Goal: Navigation & Orientation: Find specific page/section

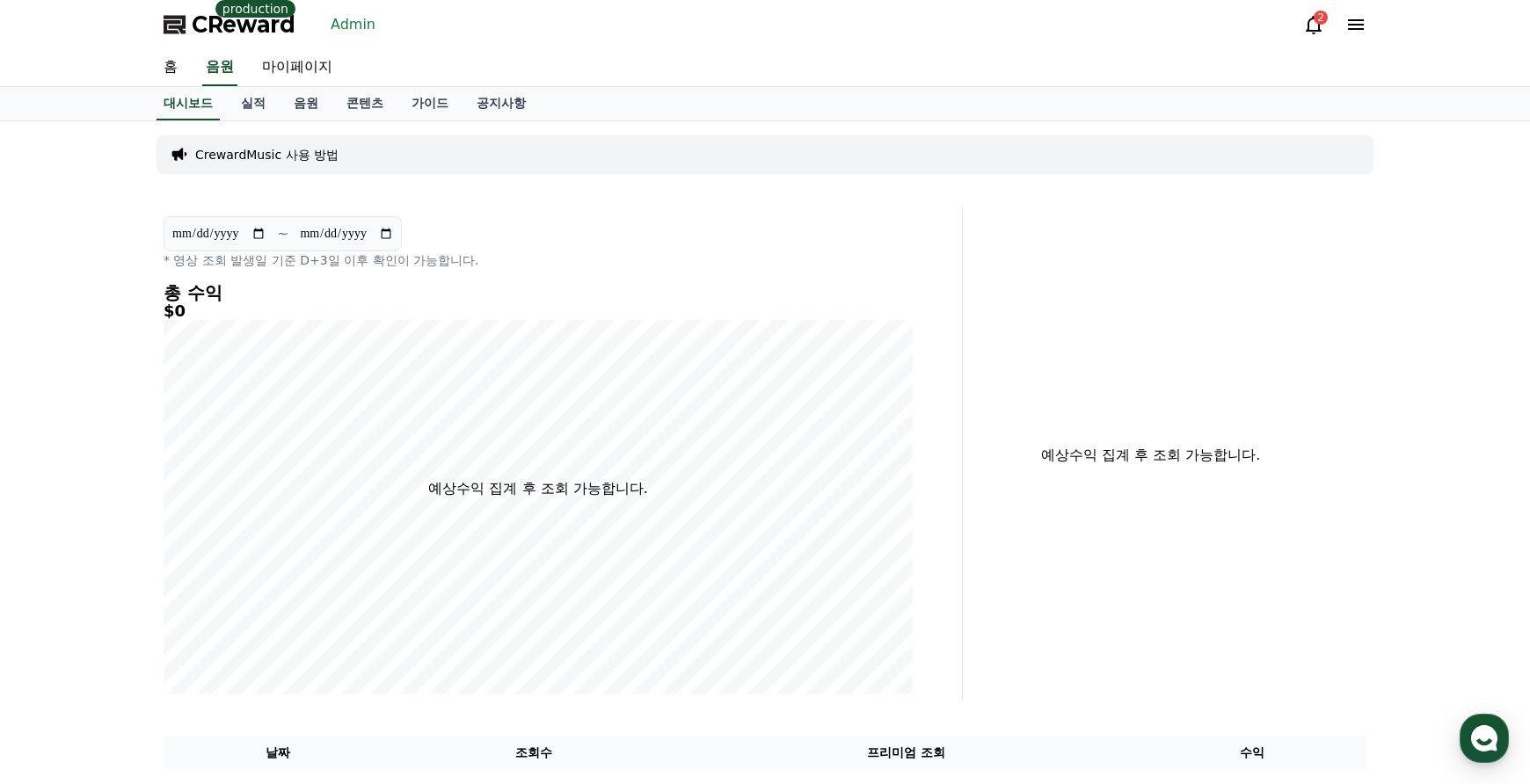
click at [357, 39] on div "CReward production Admin 2" at bounding box center [765, 25] width 1231 height 49
click at [356, 32] on link "Admin" at bounding box center [353, 25] width 59 height 29
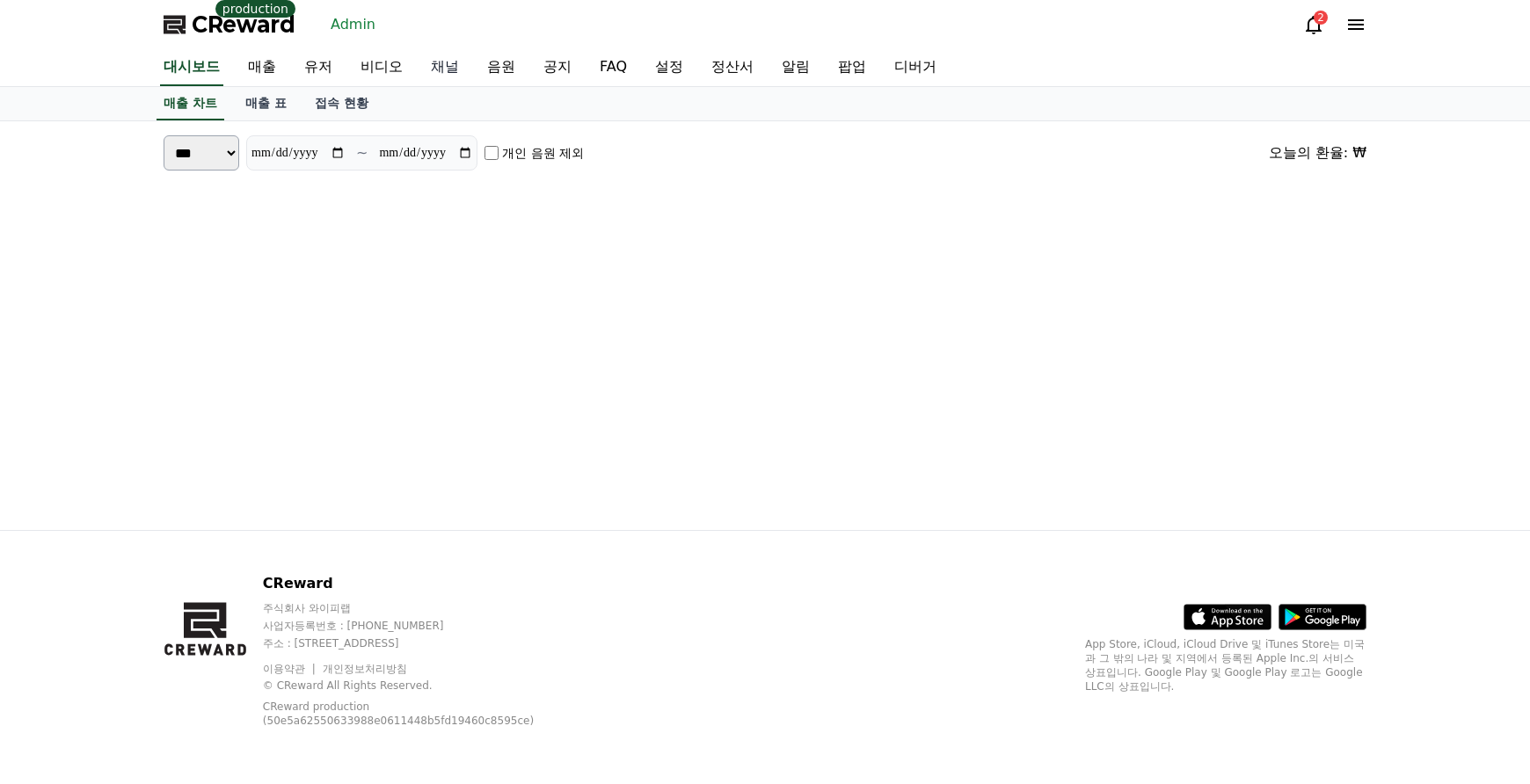
click at [451, 68] on link "채널" at bounding box center [444, 67] width 56 height 37
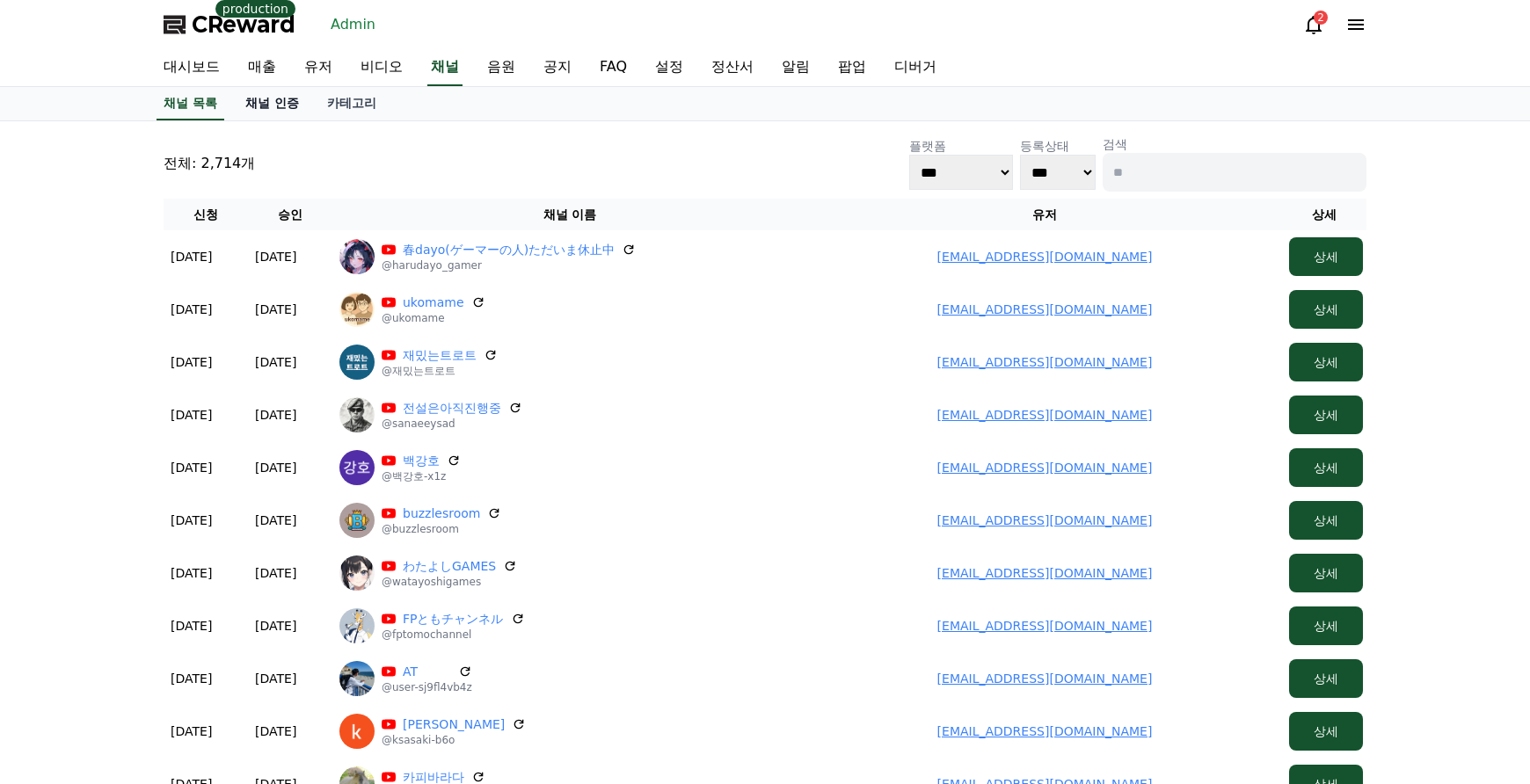
click at [278, 98] on link "채널 인증" at bounding box center [272, 104] width 82 height 33
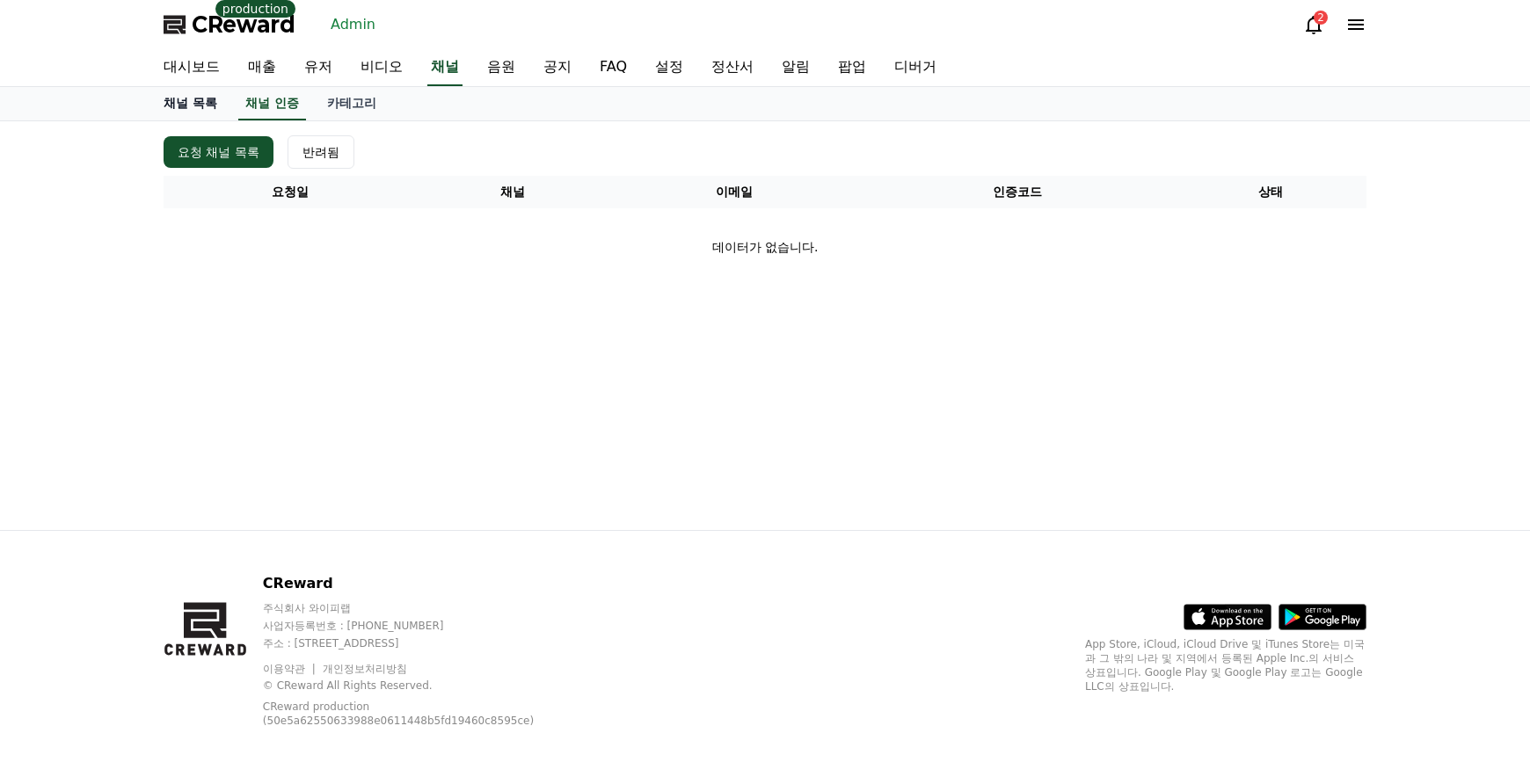
click at [203, 110] on link "채널 목록" at bounding box center [190, 104] width 82 height 33
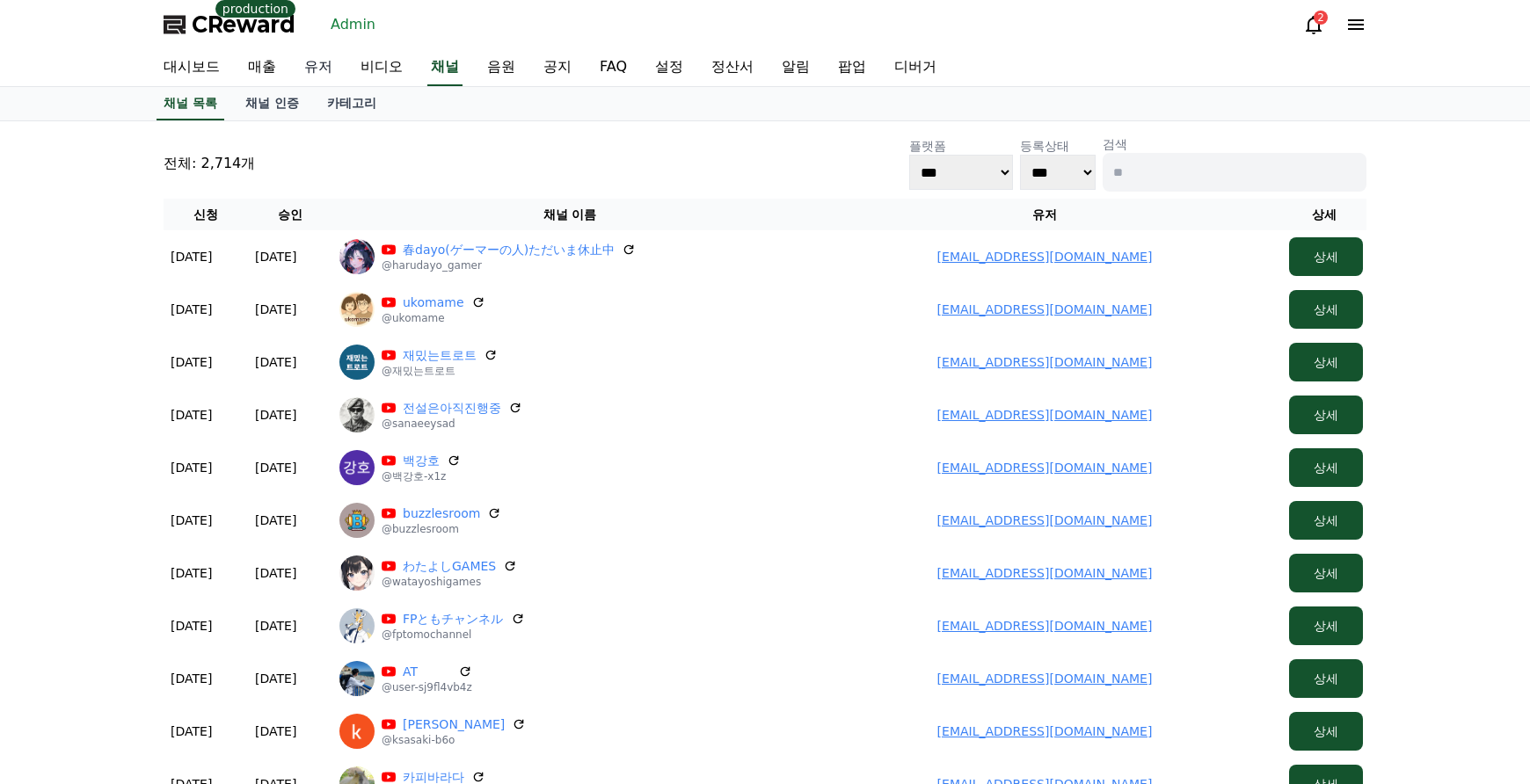
click at [334, 69] on link "유저" at bounding box center [318, 67] width 56 height 37
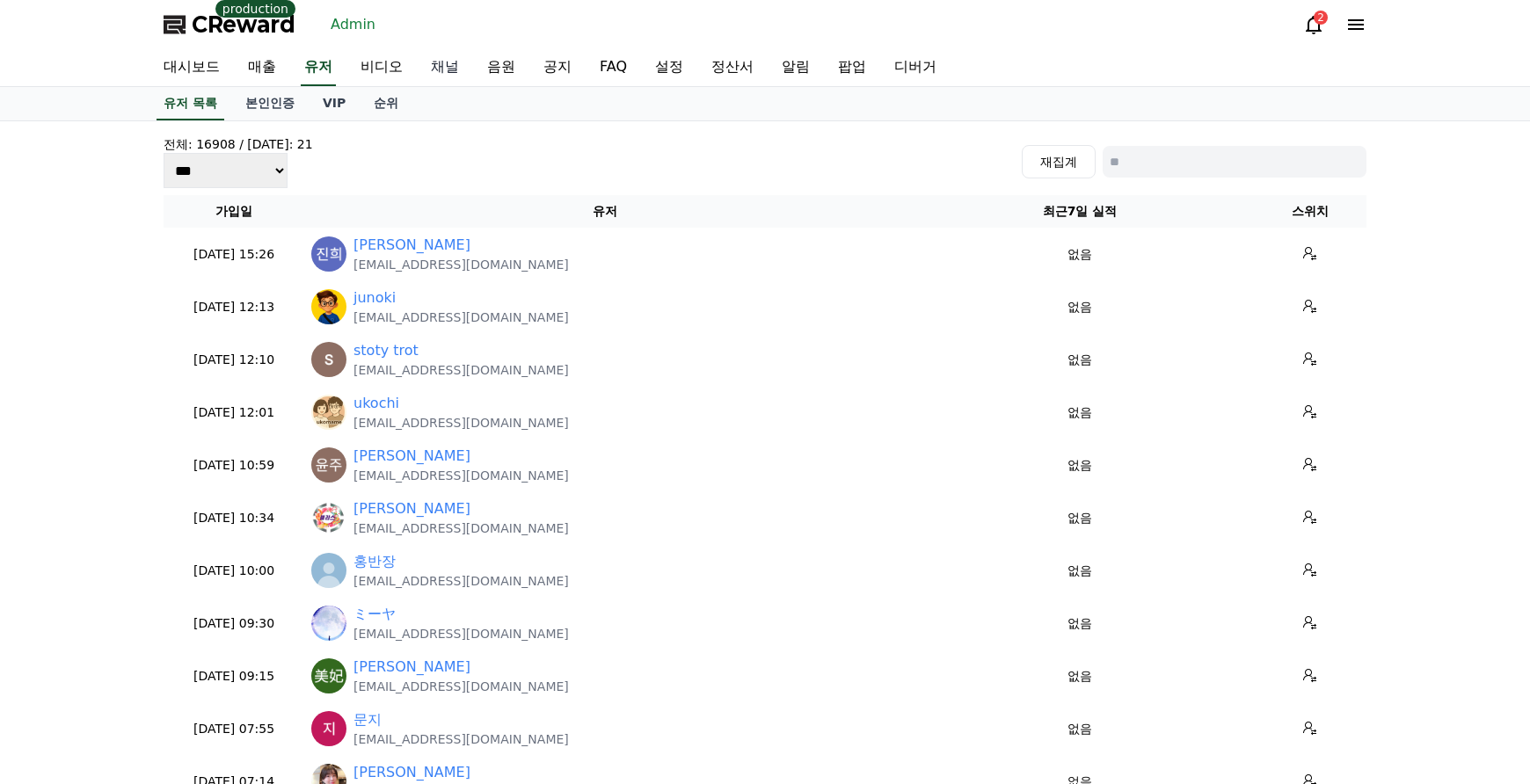
click at [449, 65] on link "채널" at bounding box center [444, 67] width 56 height 37
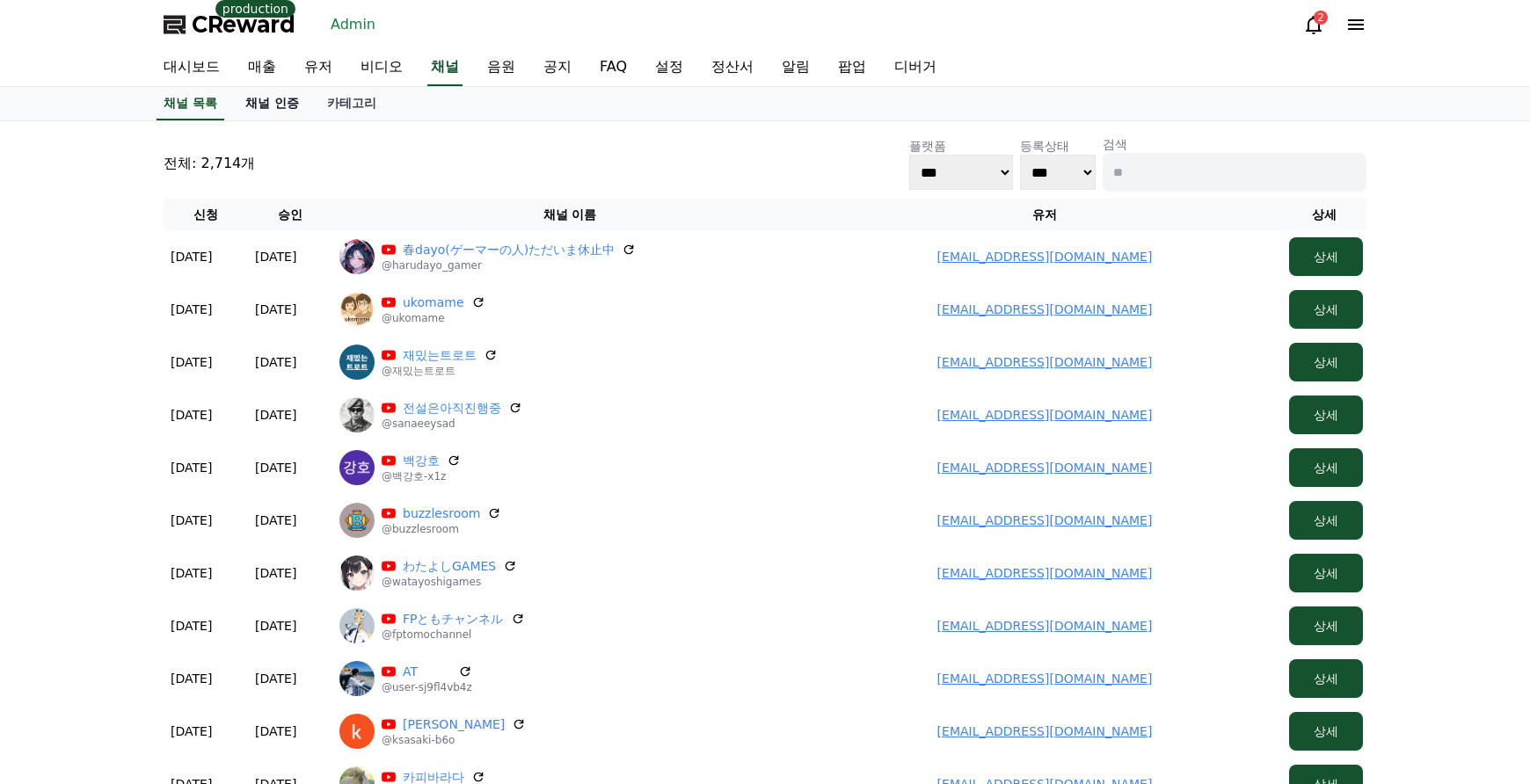
click at [271, 107] on link "채널 인증" at bounding box center [272, 104] width 82 height 33
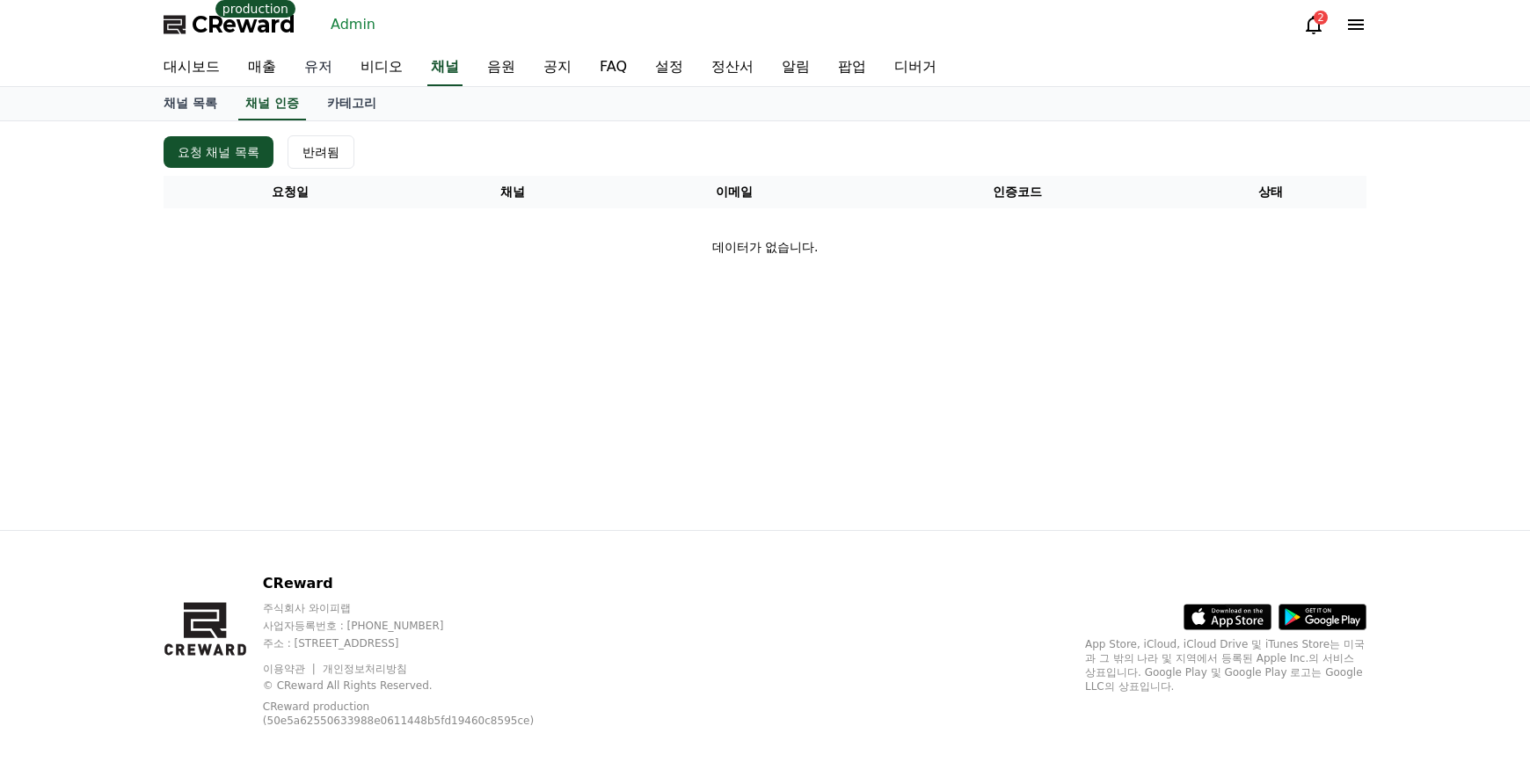
click at [324, 54] on link "유저" at bounding box center [318, 67] width 56 height 37
